Goal: Navigation & Orientation: Find specific page/section

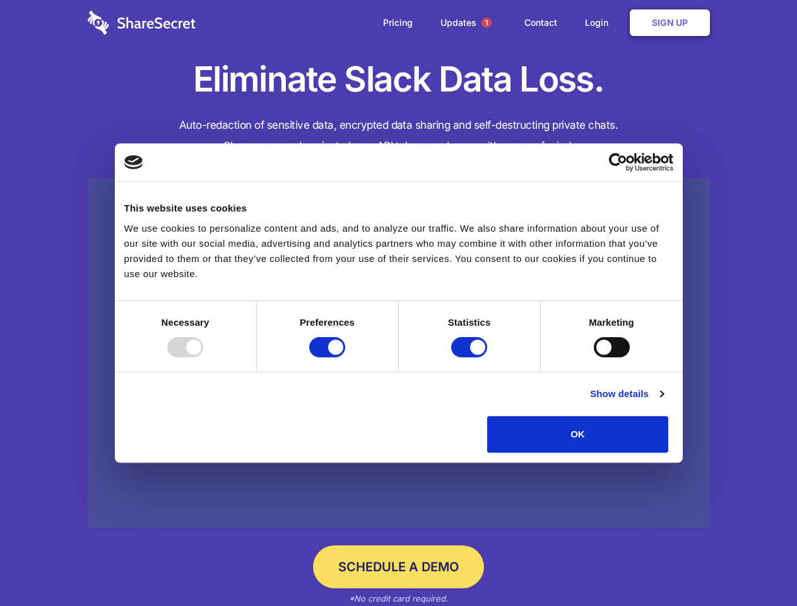
click at [203, 357] on div at bounding box center [185, 347] width 36 height 20
click at [345, 357] on input "Preferences" at bounding box center [327, 347] width 36 height 20
checkbox input "false"
click at [471, 357] on input "Statistics" at bounding box center [469, 347] width 36 height 20
checkbox input "false"
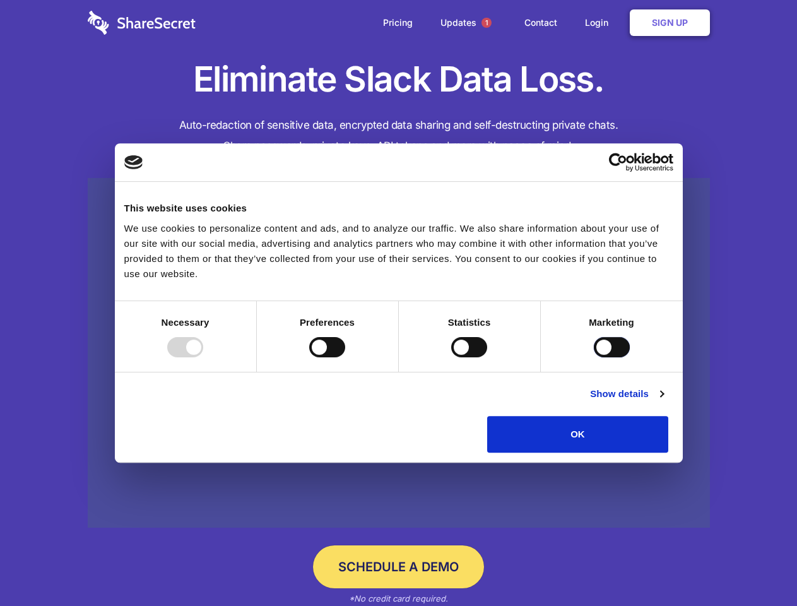
click at [594, 357] on input "Marketing" at bounding box center [612, 347] width 36 height 20
checkbox input "true"
click at [663, 401] on link "Show details" at bounding box center [626, 393] width 73 height 15
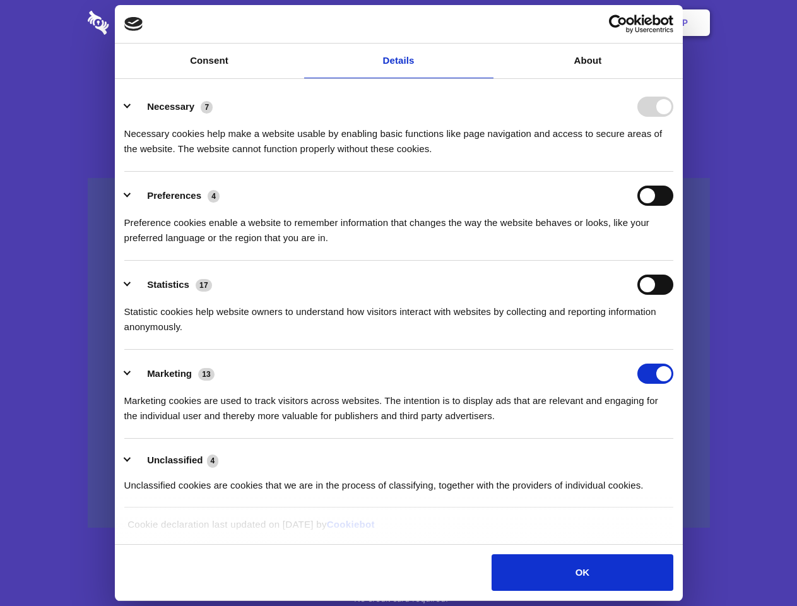
click at [673, 156] on div "Necessary cookies help make a website usable by enabling basic functions like p…" at bounding box center [398, 137] width 549 height 40
click at [486, 23] on span "1" at bounding box center [486, 23] width 10 height 10
